Goal: Navigation & Orientation: Find specific page/section

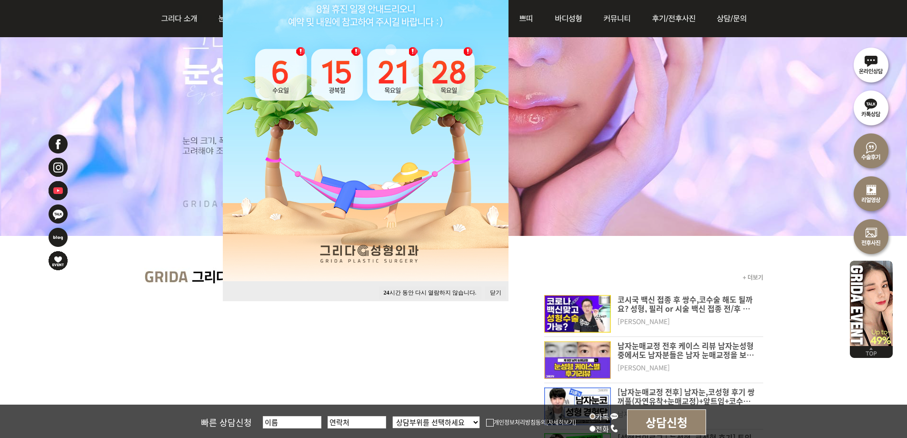
scroll to position [238, 0]
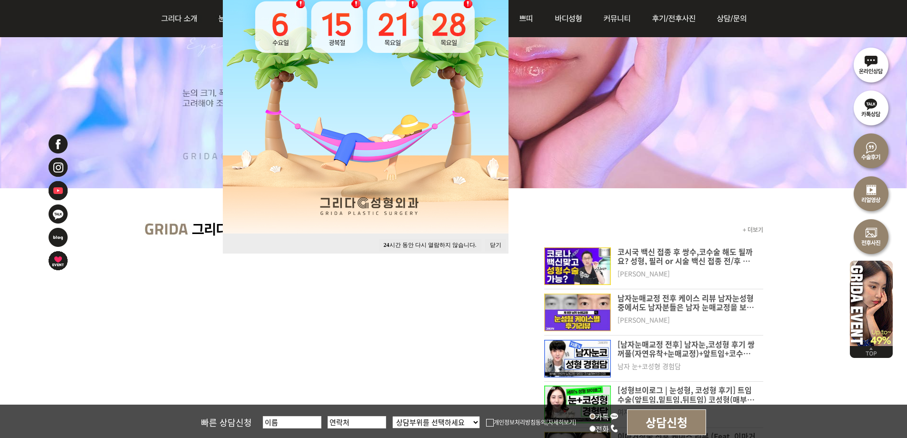
click at [501, 249] on button "닫기" at bounding box center [495, 245] width 21 height 13
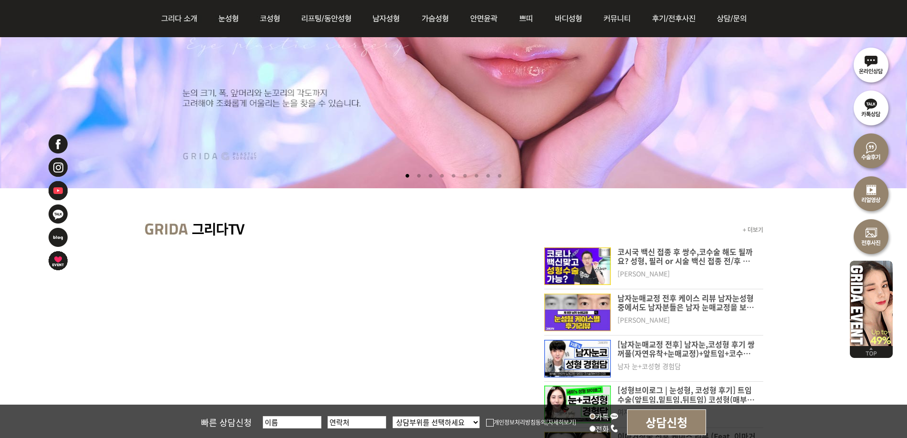
scroll to position [0, 0]
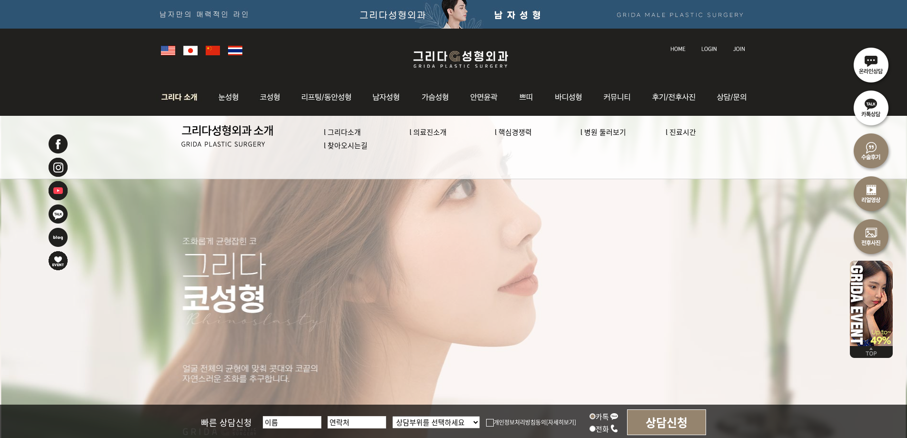
click at [419, 132] on link "l 의료진소개" at bounding box center [427, 132] width 37 height 10
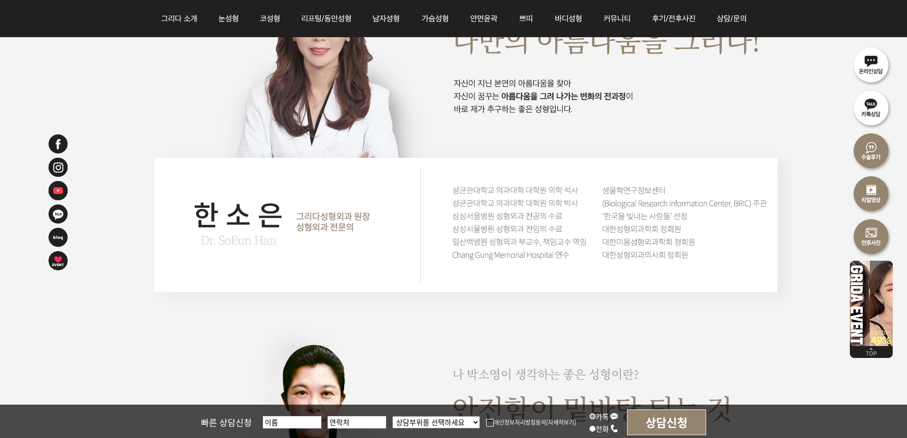
scroll to position [2047, 0]
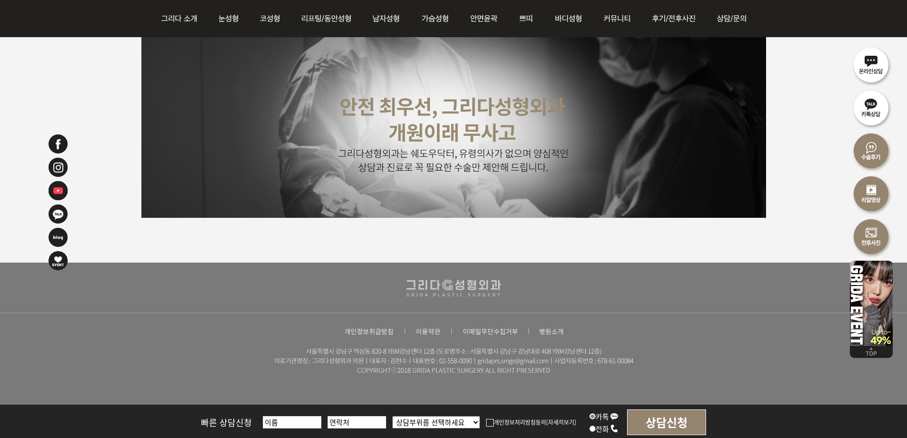
scroll to position [2434, 0]
